Goal: Task Accomplishment & Management: Manage account settings

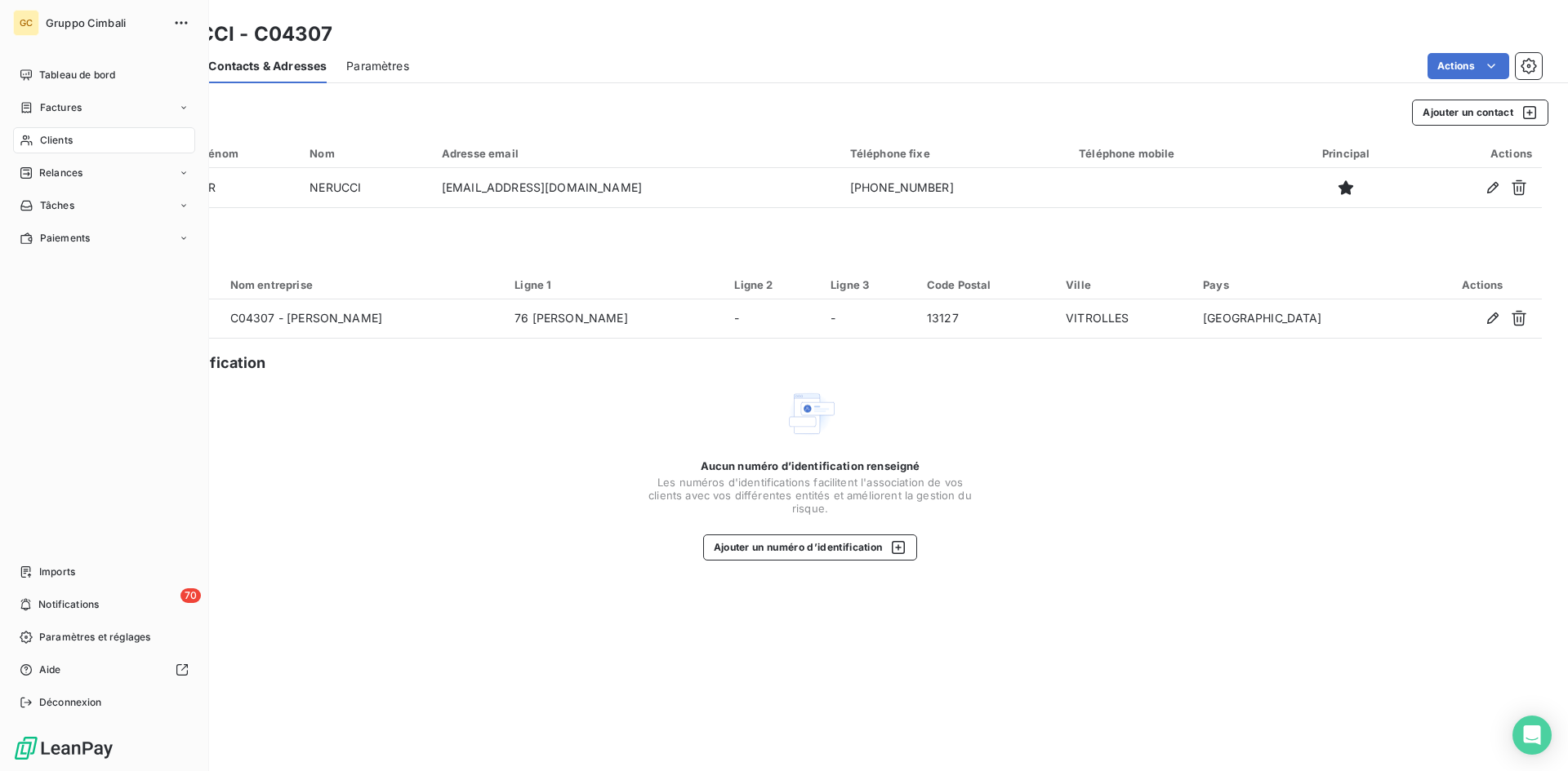
click at [33, 140] on div "Clients" at bounding box center [104, 140] width 182 height 26
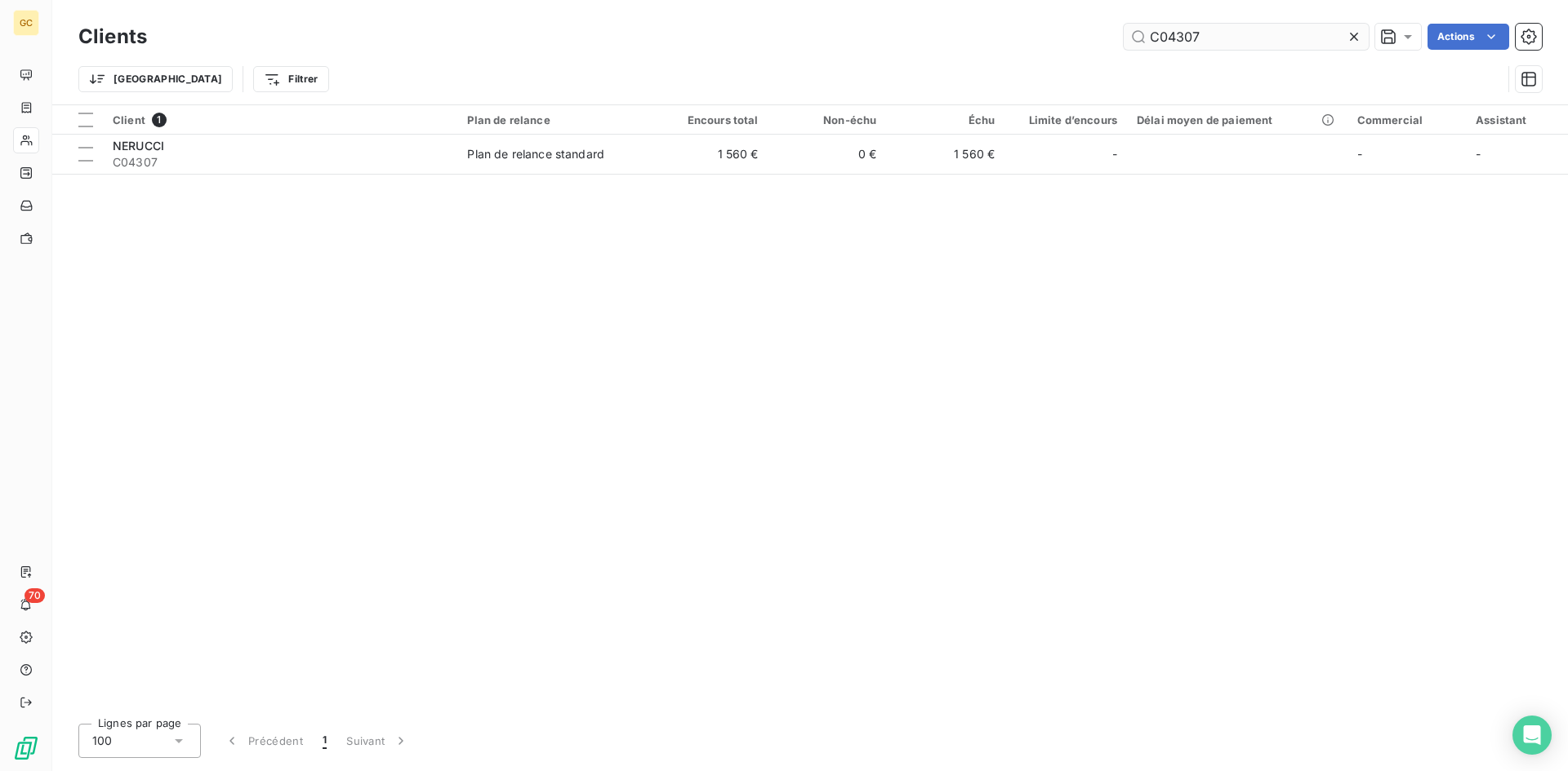
drag, startPoint x: 1209, startPoint y: 42, endPoint x: 1128, endPoint y: 31, distance: 81.7
click at [1128, 31] on input "C04307" at bounding box center [1246, 36] width 245 height 26
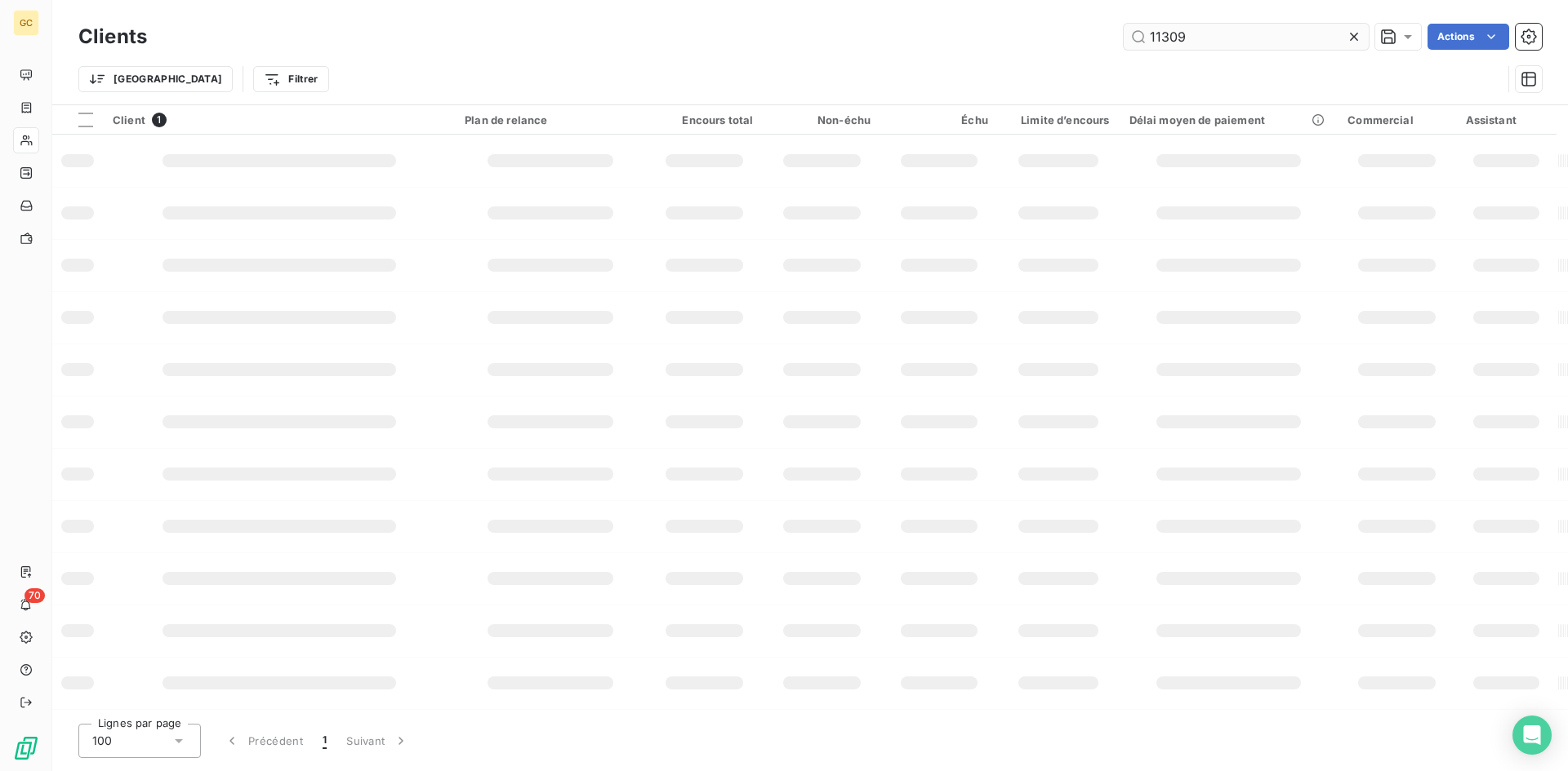
type input "11309"
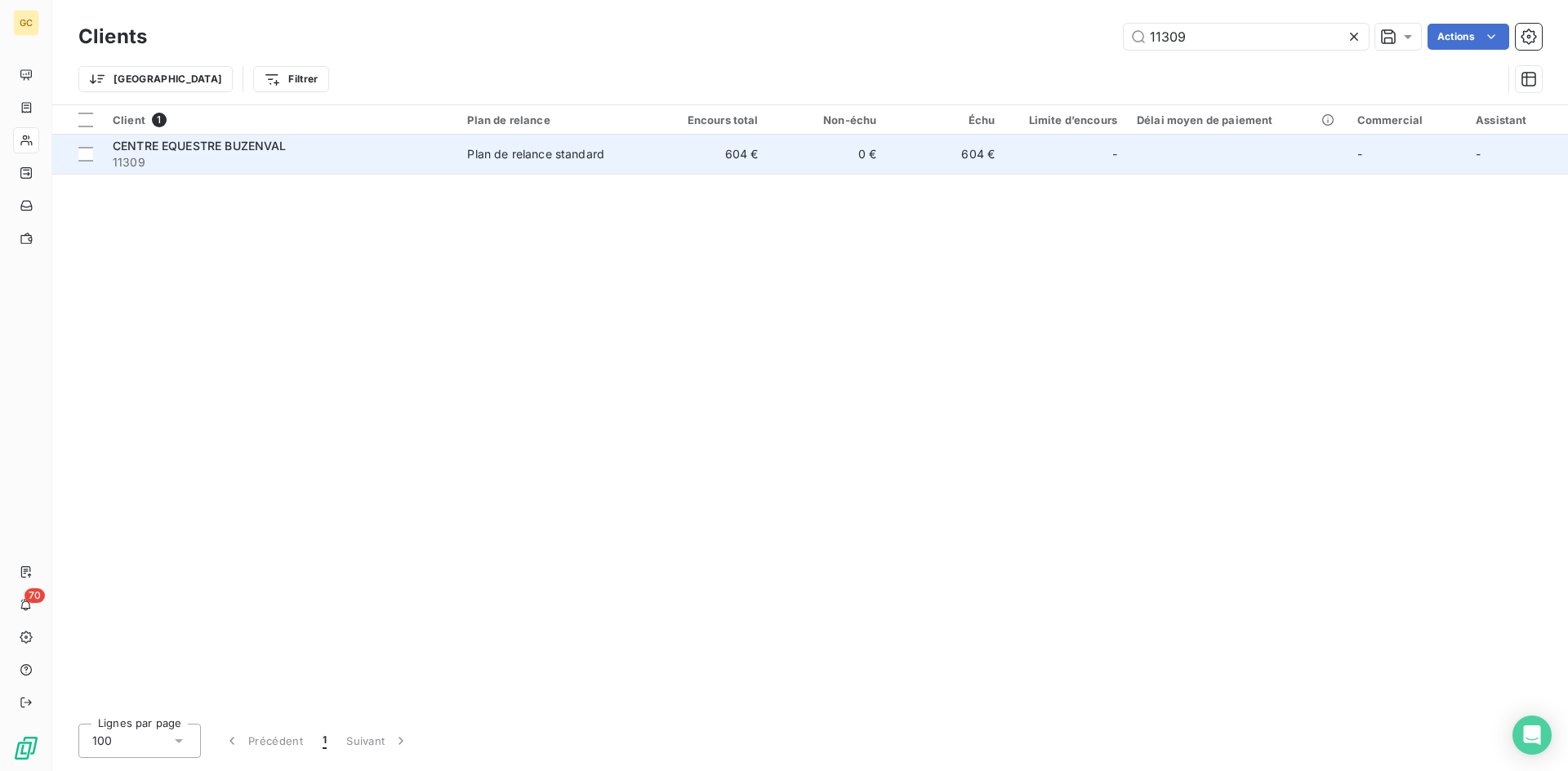
click at [233, 138] on span "CENTRE EQUESTRE BUZENVAL" at bounding box center [199, 145] width 174 height 14
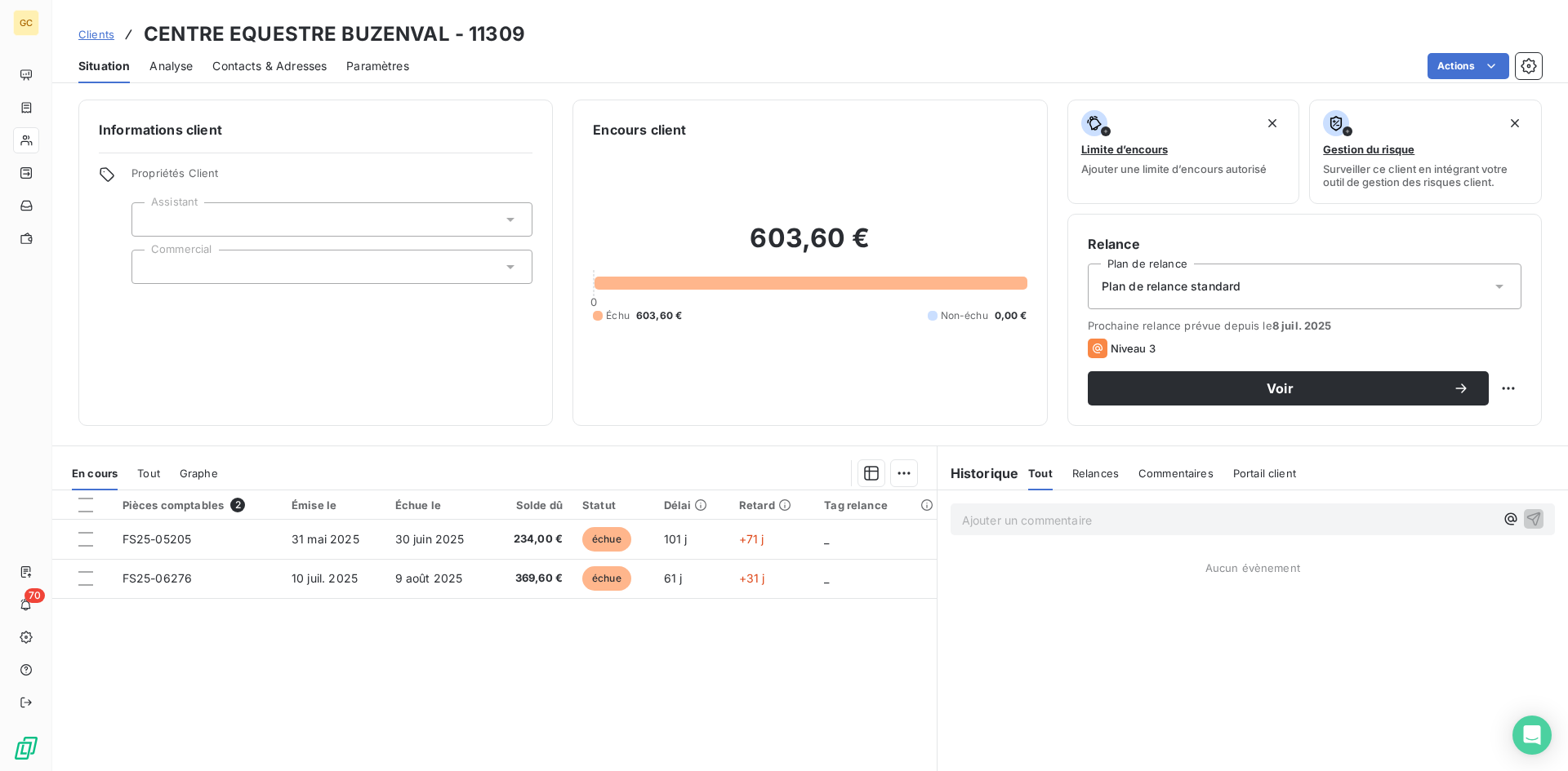
click at [276, 63] on span "Contacts & Adresses" at bounding box center [269, 67] width 114 height 17
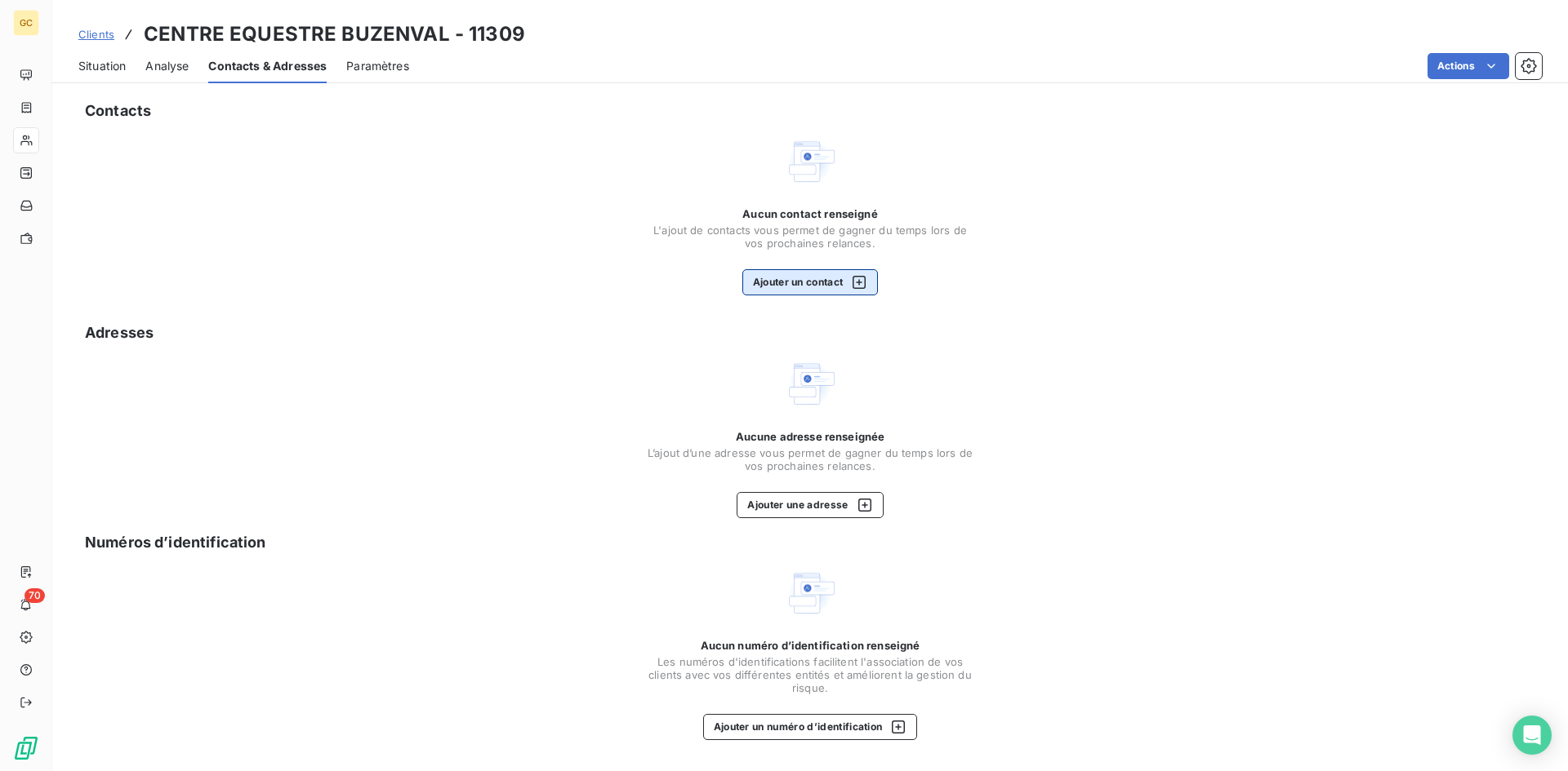
click at [787, 279] on button "Ajouter un contact" at bounding box center [810, 282] width 136 height 26
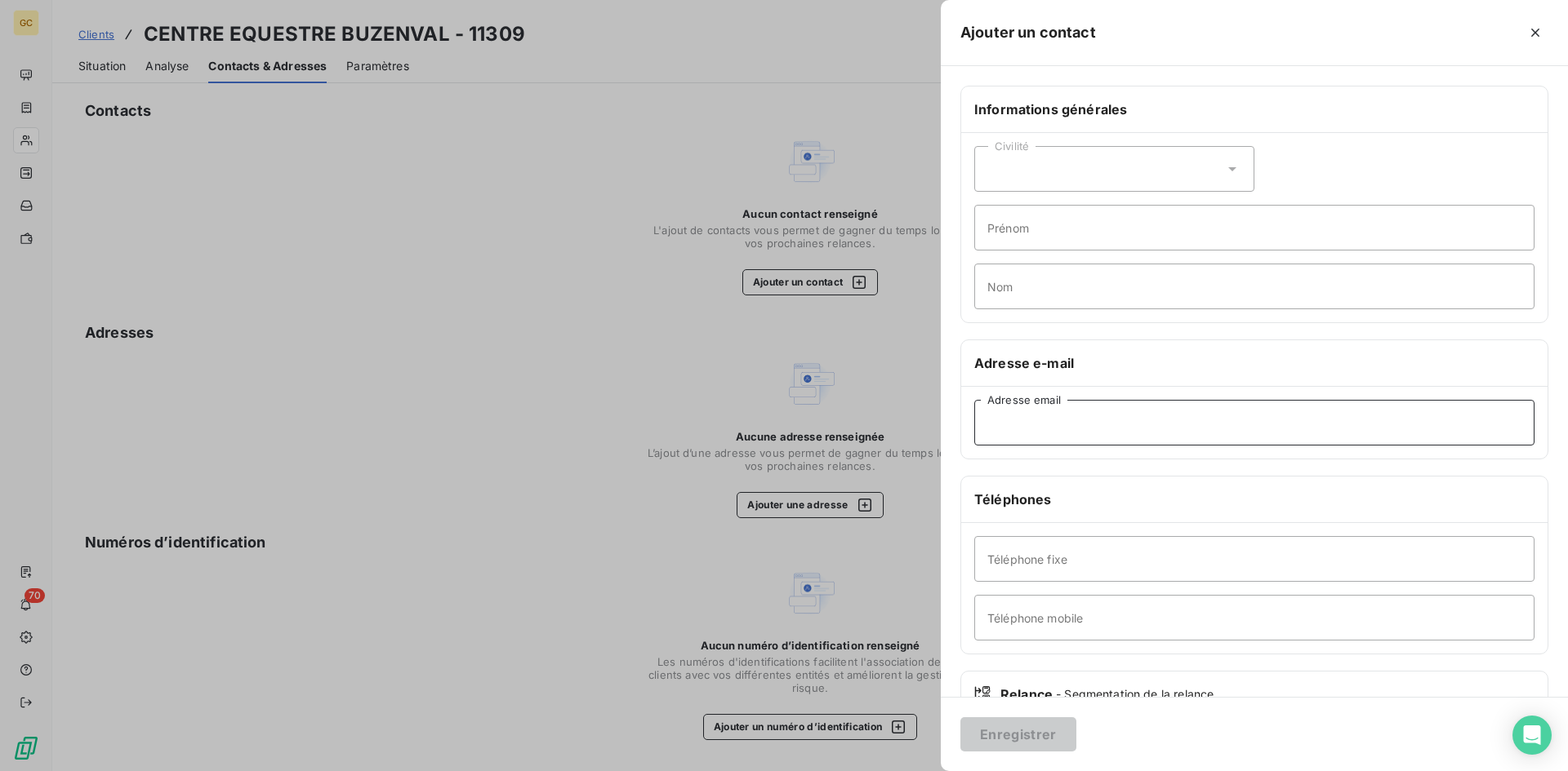
paste input "[EMAIL_ADDRESS][DOMAIN_NAME]"
type input "[EMAIL_ADDRESS][DOMAIN_NAME]"
click at [1023, 738] on button "Enregistrer" at bounding box center [1018, 733] width 116 height 34
